Goal: Navigation & Orientation: Find specific page/section

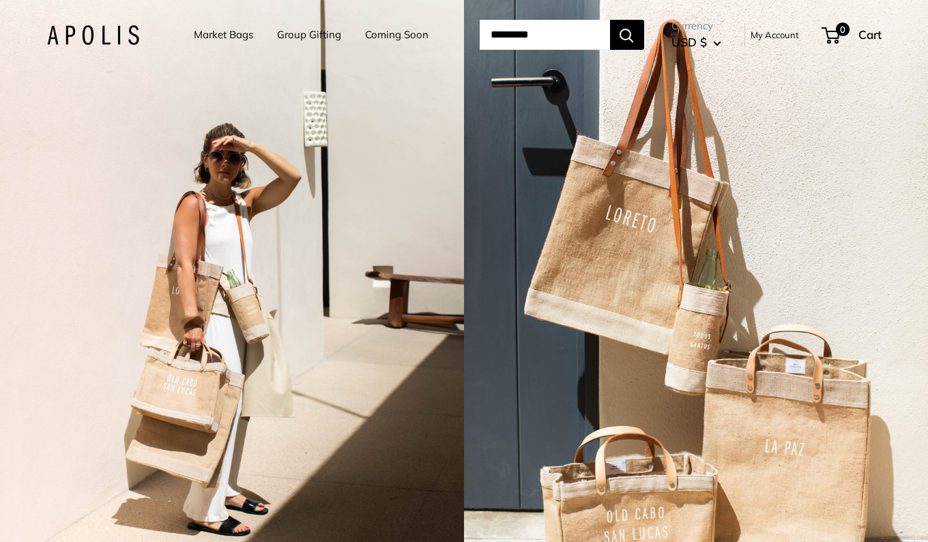
click at [288, 33] on link "Group Gifting" at bounding box center [309, 34] width 64 height 19
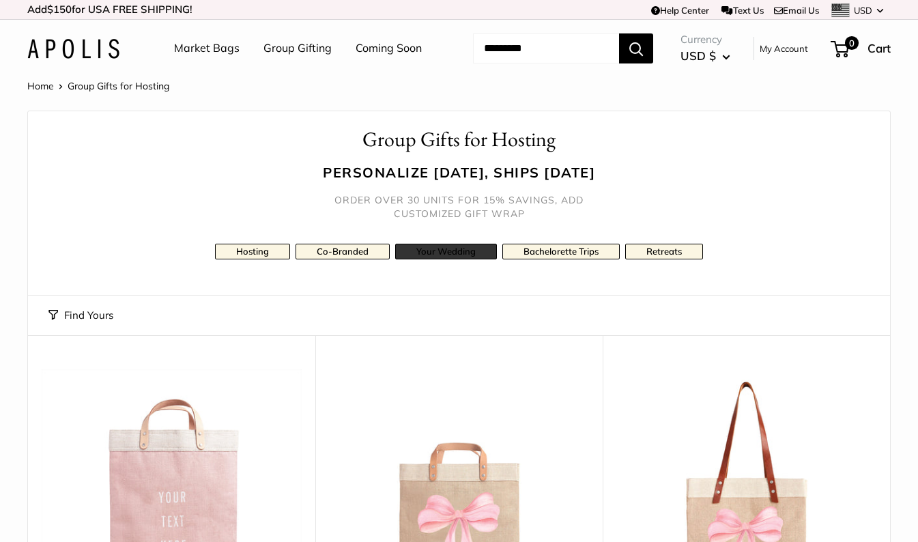
click at [418, 259] on link "Your Wedding" at bounding box center [446, 252] width 102 height 16
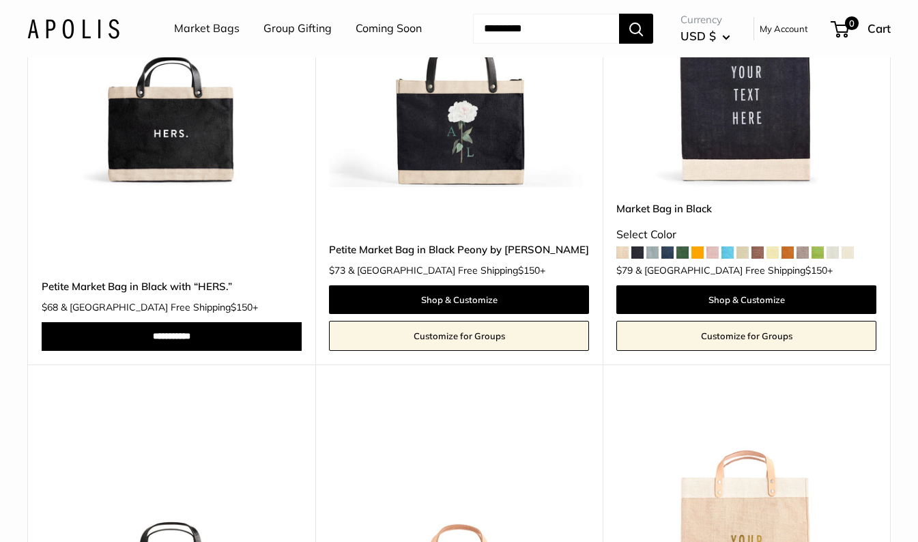
scroll to position [2729, 0]
